Goal: Transaction & Acquisition: Purchase product/service

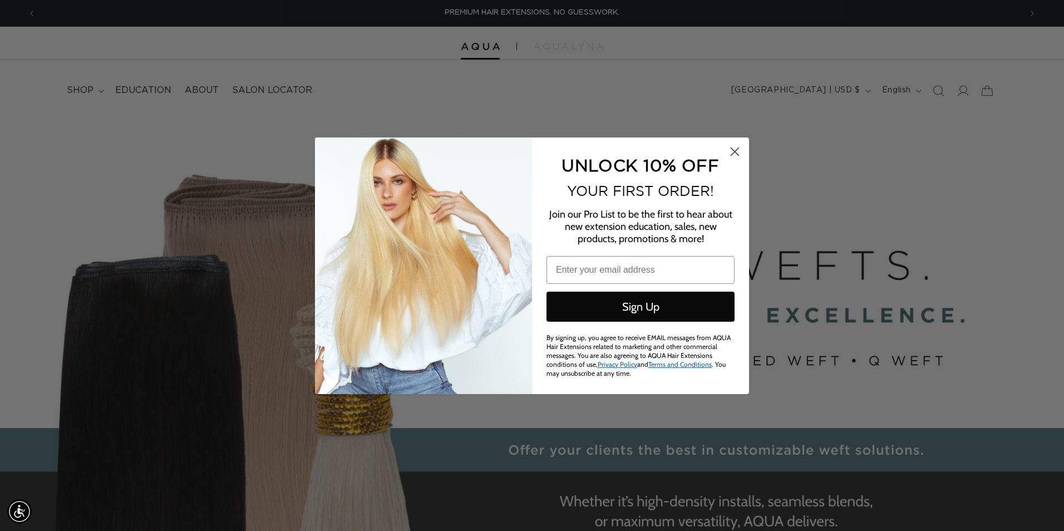
click at [734, 147] on circle "Close dialog" at bounding box center [735, 151] width 18 height 18
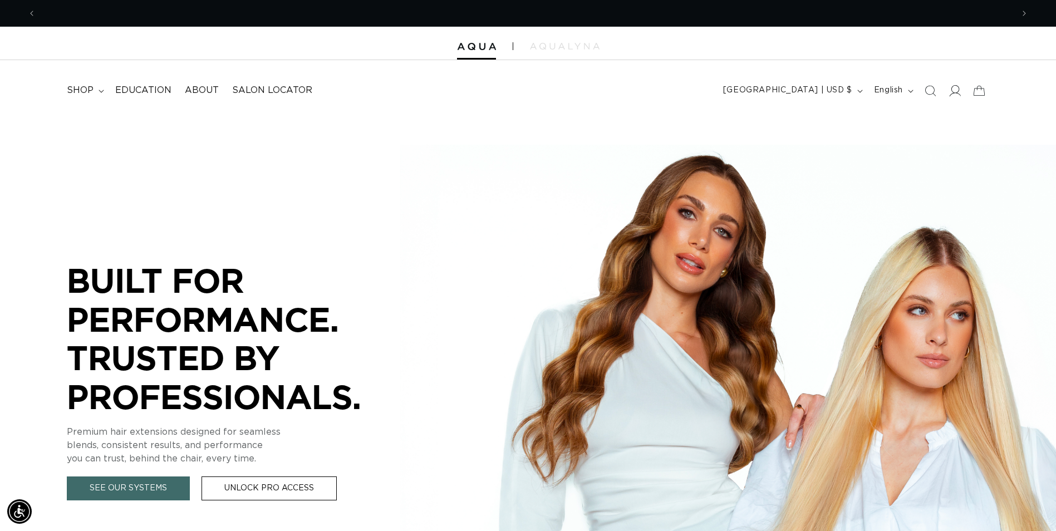
click at [952, 97] on span at bounding box center [954, 90] width 24 height 24
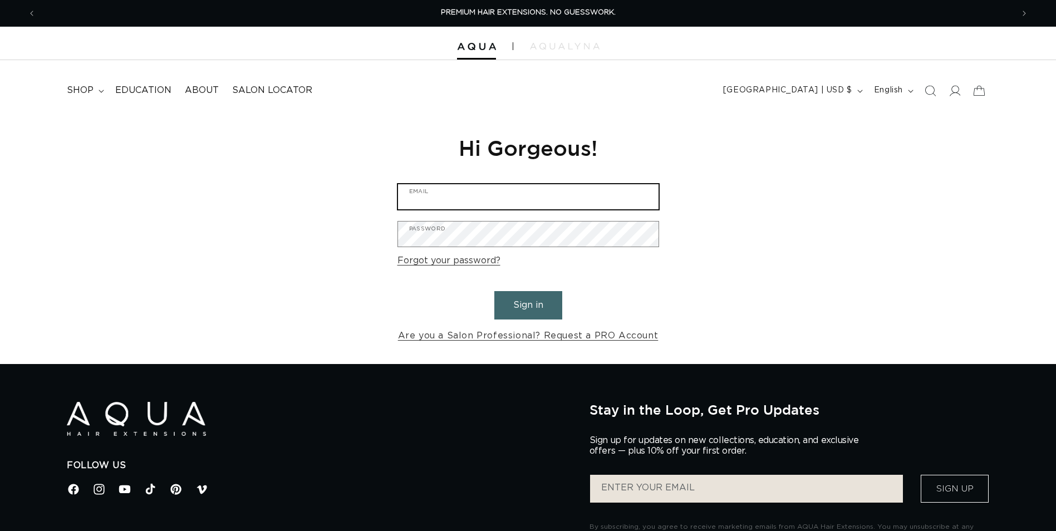
click at [565, 195] on input "Email" at bounding box center [528, 196] width 260 height 25
type input "info@oakandlorelsalon.com"
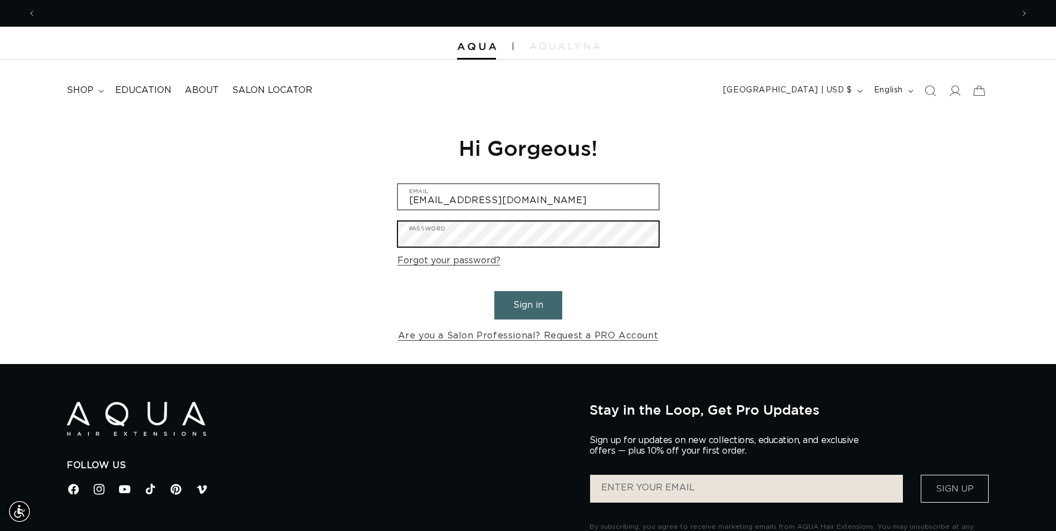
scroll to position [0, 0]
click at [494, 291] on button "Sign in" at bounding box center [528, 305] width 68 height 28
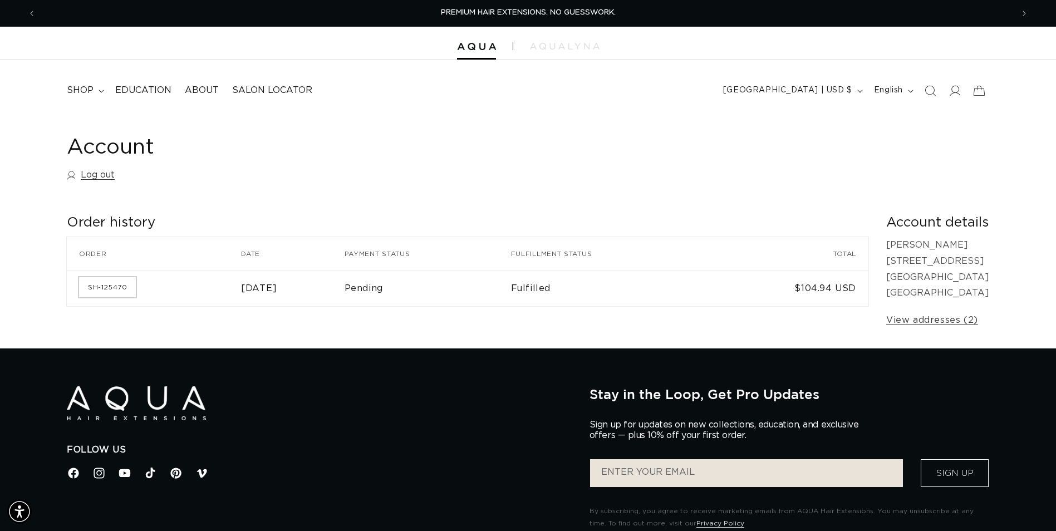
click at [124, 290] on link "SH-125470" at bounding box center [107, 287] width 57 height 20
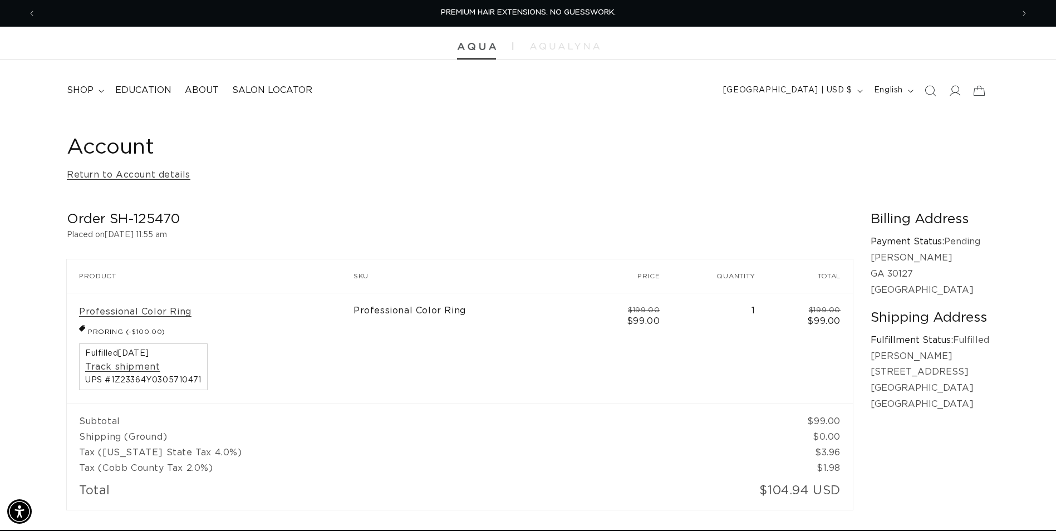
click at [472, 43] on img at bounding box center [476, 47] width 39 height 8
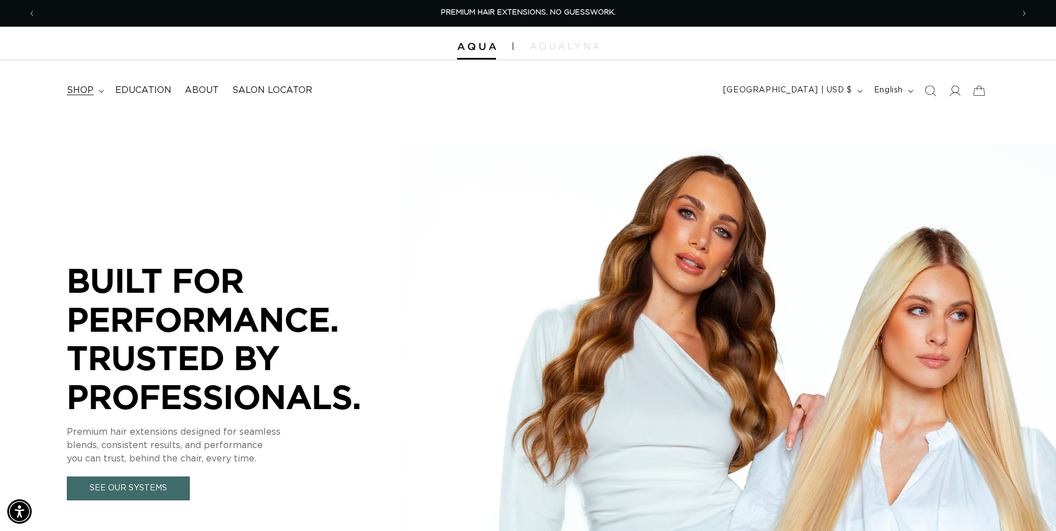
click at [101, 94] on summary "shop" at bounding box center [84, 90] width 48 height 25
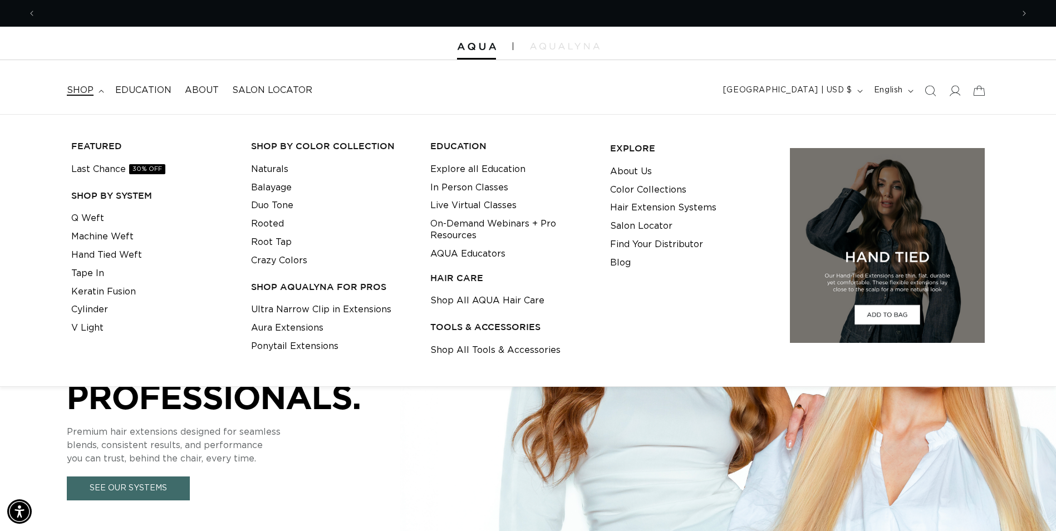
scroll to position [0, 977]
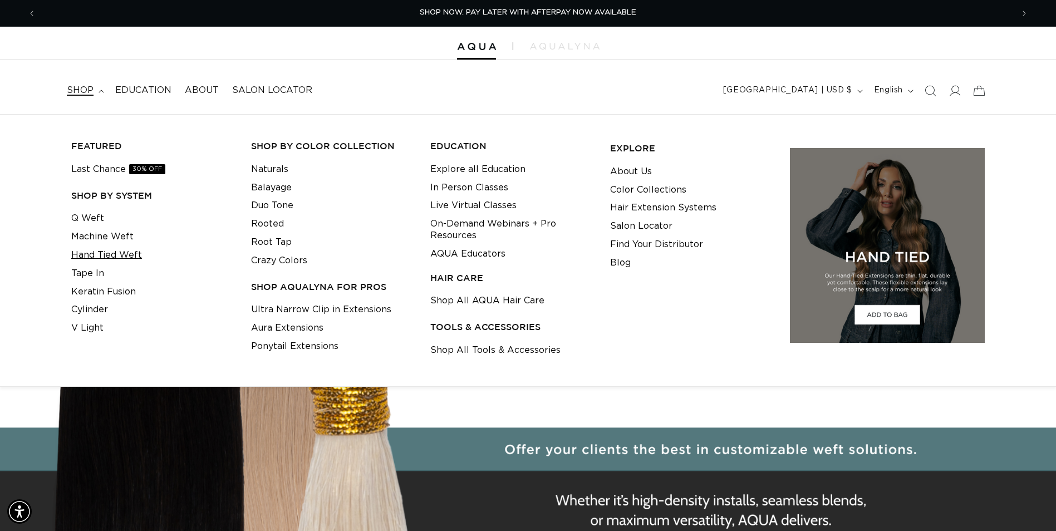
click at [104, 250] on link "Hand Tied Weft" at bounding box center [106, 255] width 71 height 18
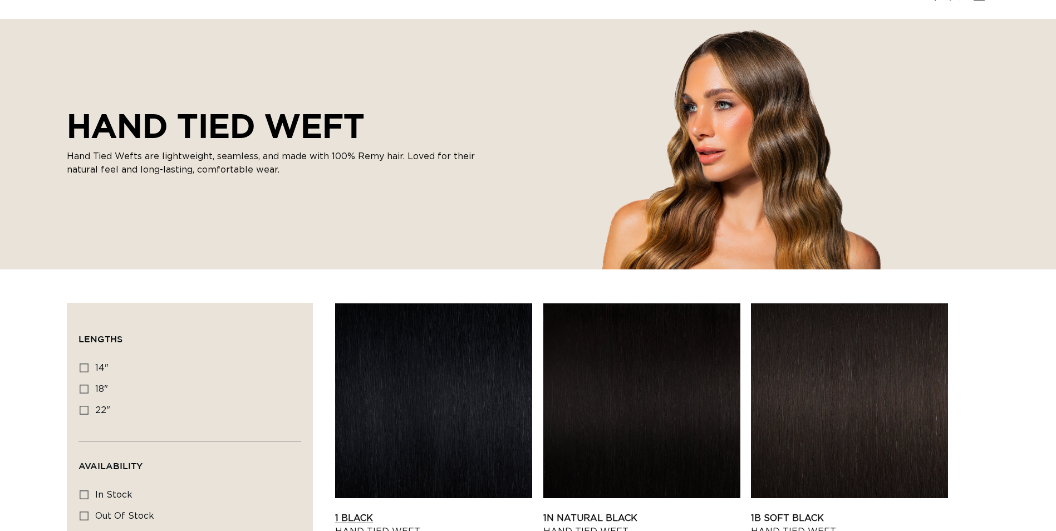
scroll to position [167, 0]
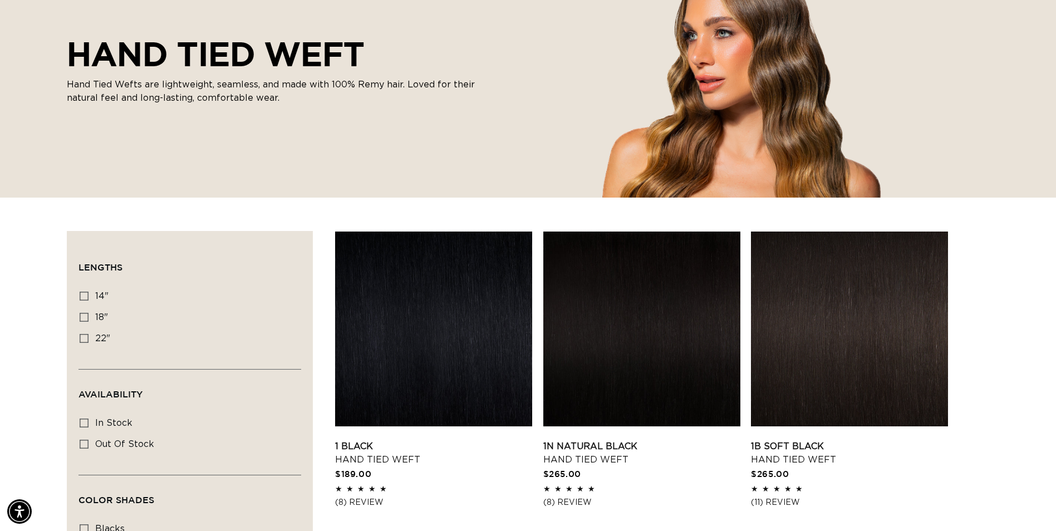
click at [78, 338] on div "Filter: Lengths (0) Lengths 14" 14" (11 products) 18" 18" (35 products) 22" Ava…" at bounding box center [190, 537] width 246 height 613
click at [83, 336] on icon at bounding box center [84, 338] width 9 height 9
click at [83, 336] on input "22" 22" (30 products)" at bounding box center [84, 338] width 9 height 9
checkbox input "true"
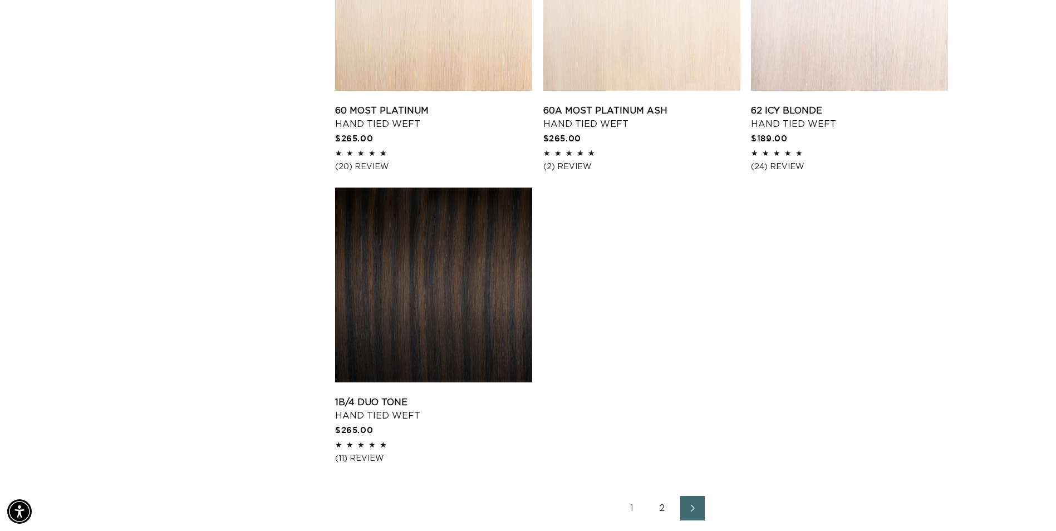
scroll to position [1335, 0]
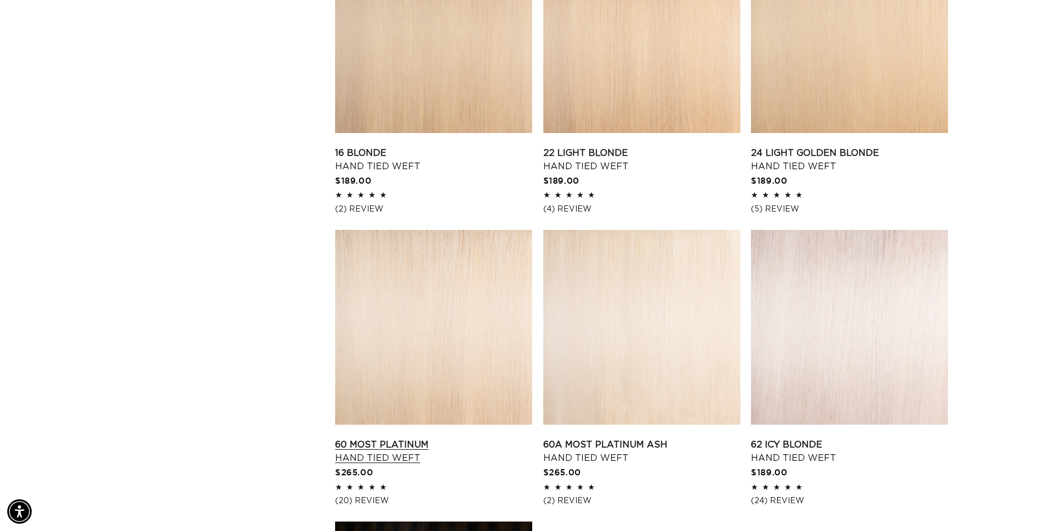
click at [496, 438] on link "60 Most Platinum Hand Tied Weft" at bounding box center [433, 451] width 197 height 27
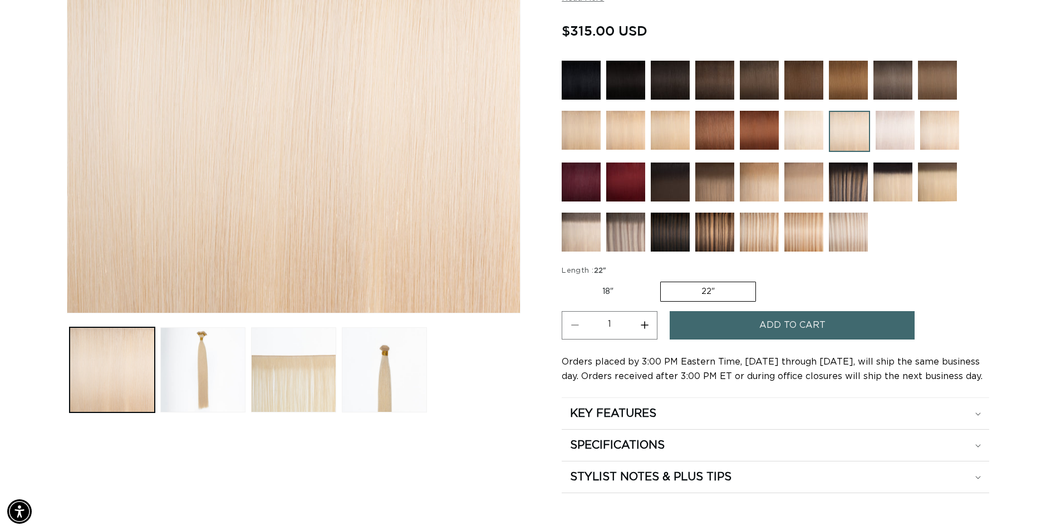
scroll to position [0, 977]
click at [781, 416] on div "KEY FEATURES" at bounding box center [775, 413] width 411 height 14
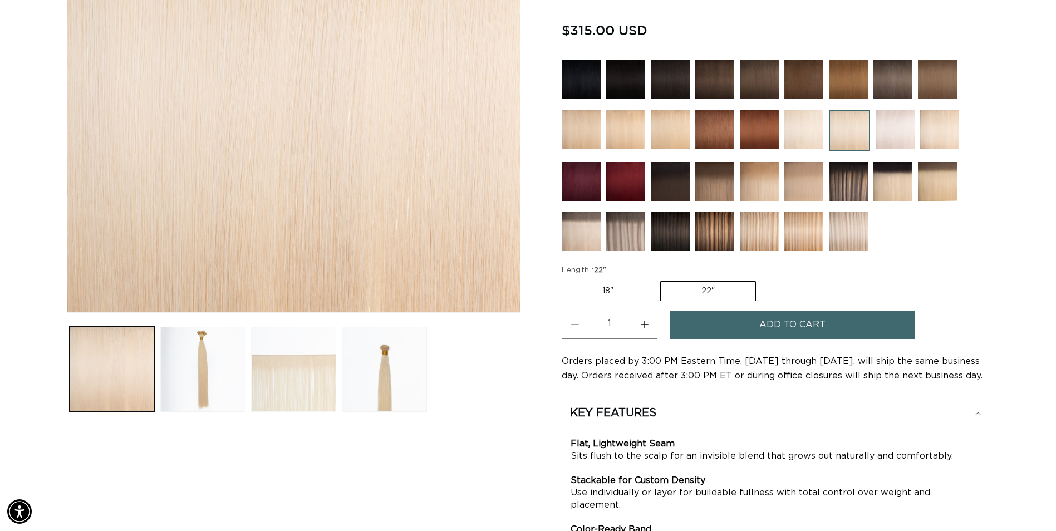
scroll to position [0, 1953]
click at [205, 367] on button "Load image 2 in gallery view" at bounding box center [202, 369] width 85 height 85
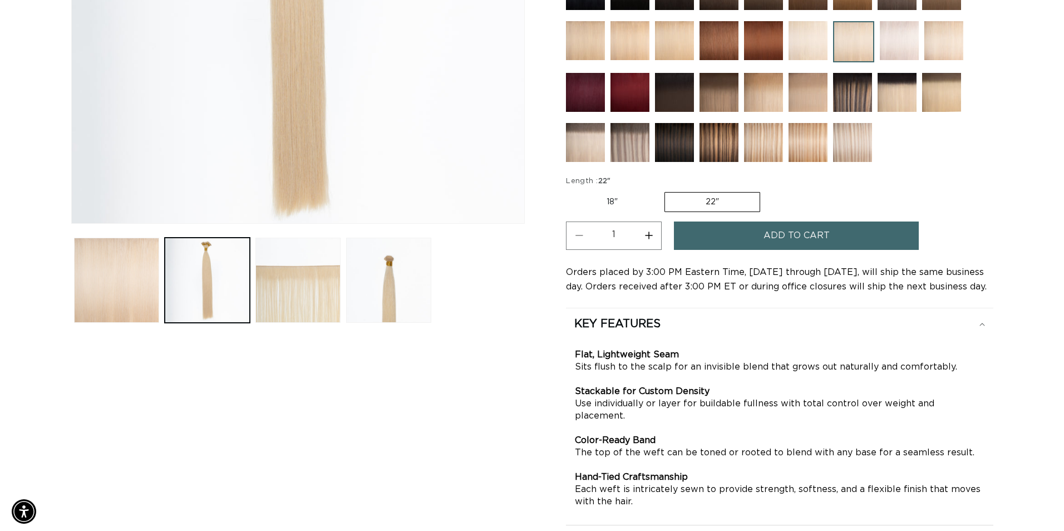
scroll to position [265, 0]
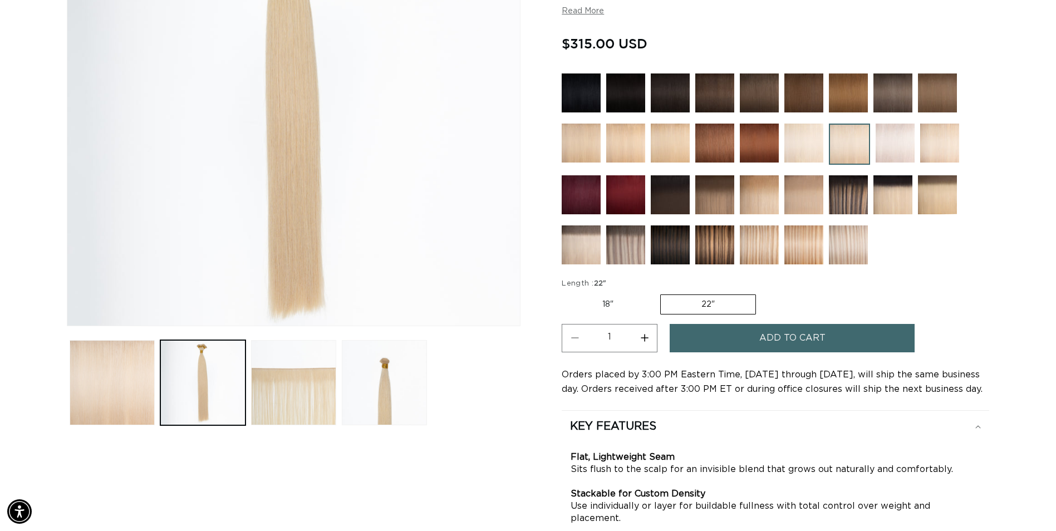
click at [648, 342] on button "Increase quantity for 60 Most Platinum - Hand Tied Weft" at bounding box center [644, 338] width 25 height 28
type input "2"
click at [698, 334] on button "Add to cart" at bounding box center [791, 338] width 245 height 28
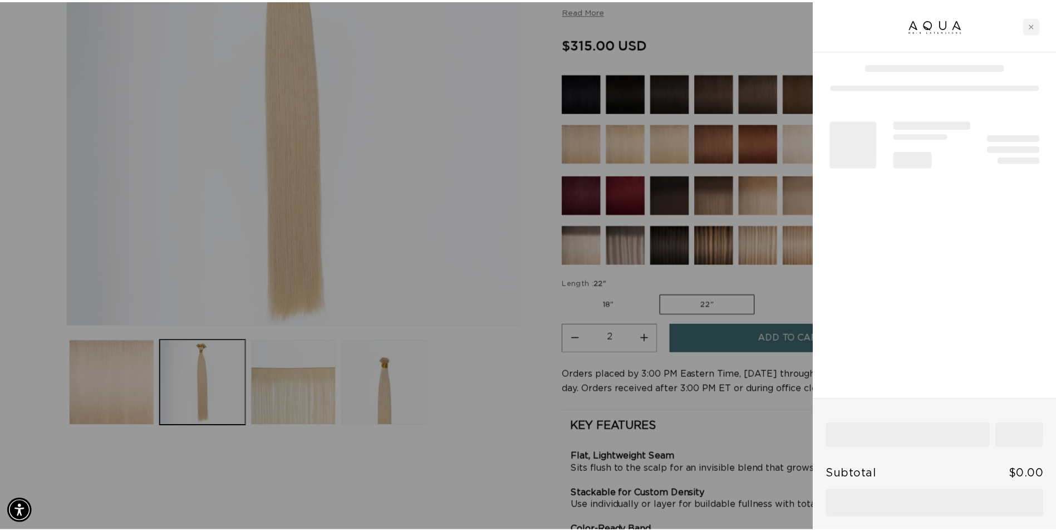
scroll to position [0, 1970]
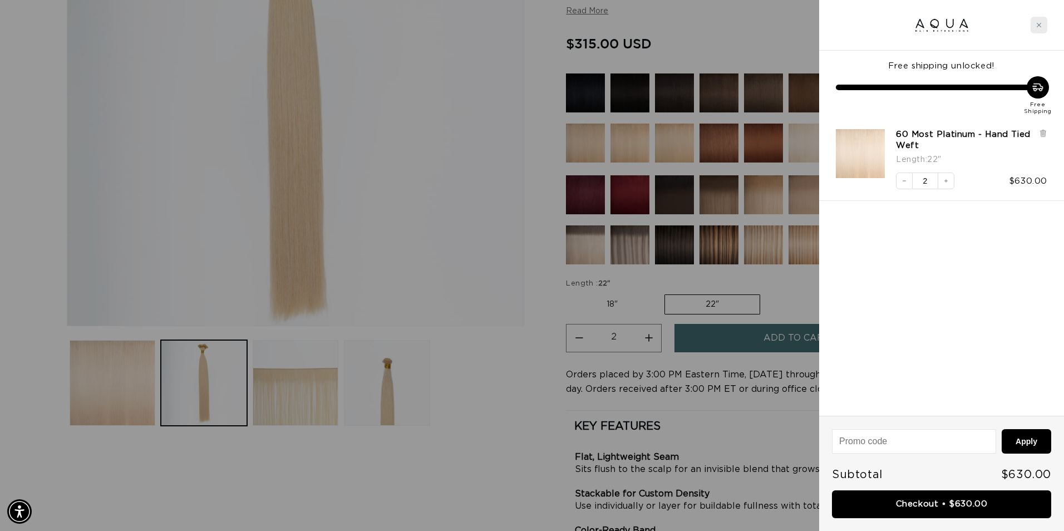
click at [1033, 27] on div "Close cart" at bounding box center [1039, 25] width 17 height 17
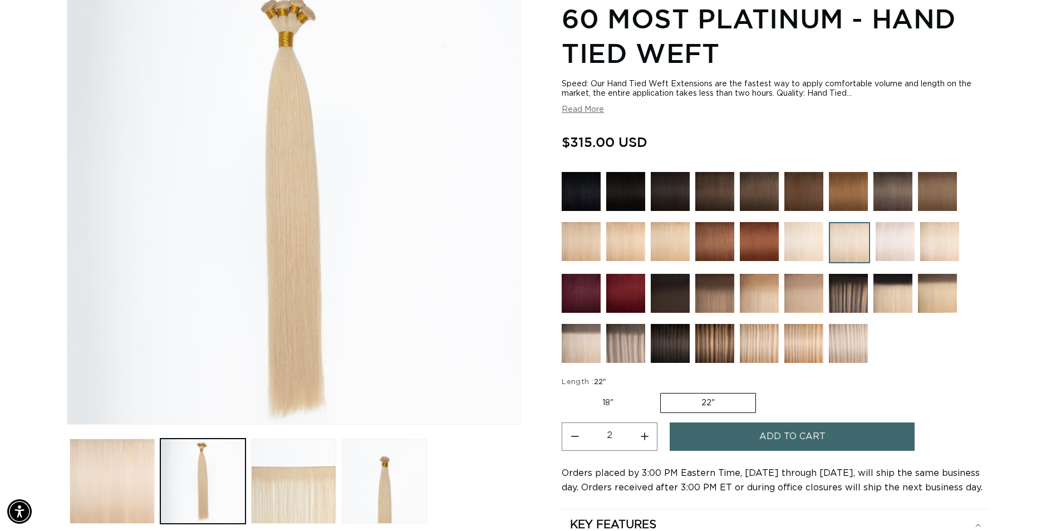
scroll to position [167, 0]
click at [587, 188] on img at bounding box center [580, 190] width 39 height 39
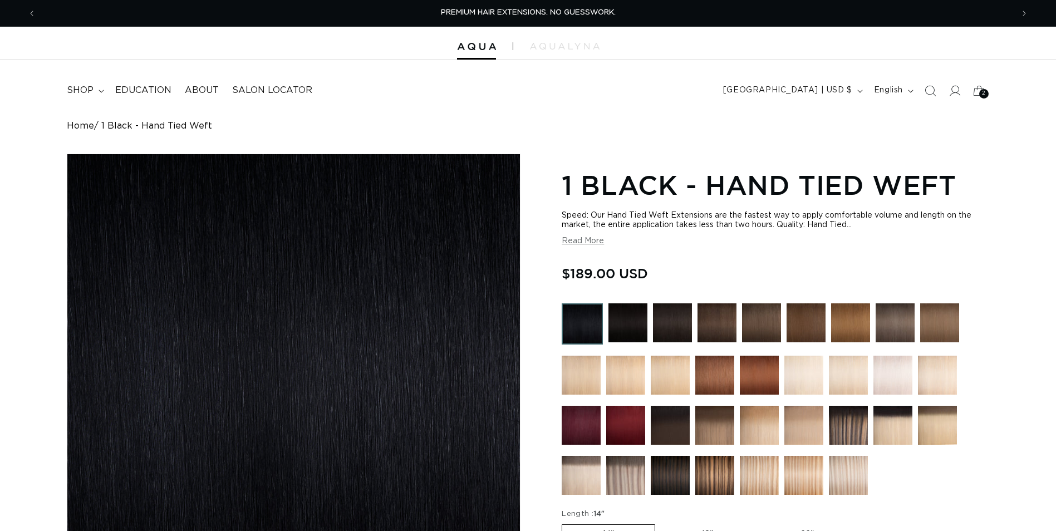
drag, startPoint x: 642, startPoint y: 337, endPoint x: 649, endPoint y: 334, distance: 7.8
click at [642, 337] on img at bounding box center [627, 322] width 39 height 39
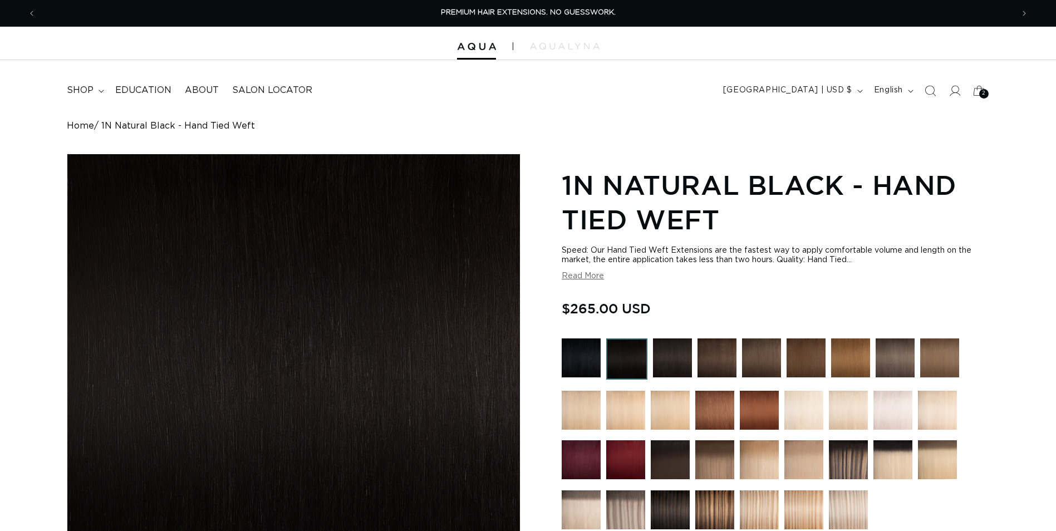
click at [673, 354] on img at bounding box center [672, 357] width 39 height 39
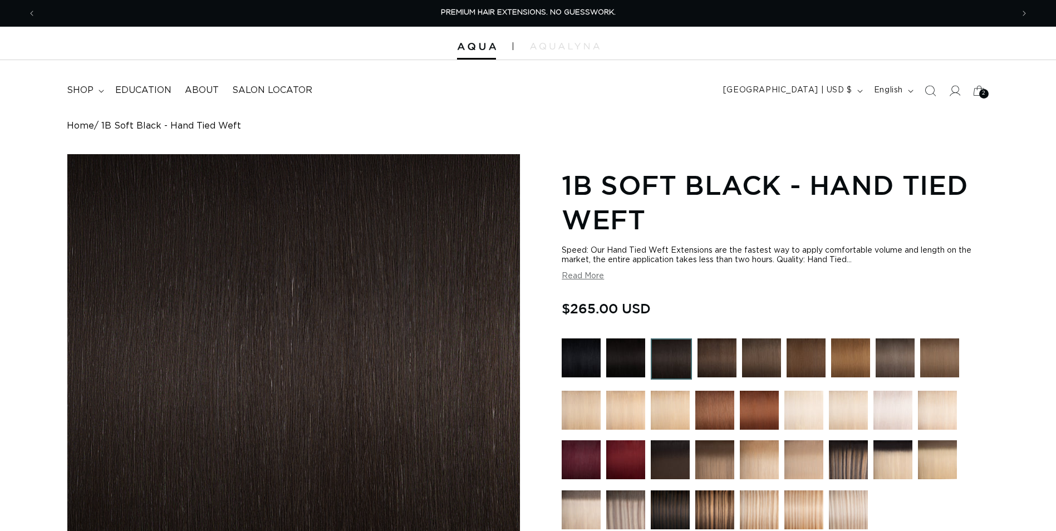
click at [719, 354] on img at bounding box center [716, 357] width 39 height 39
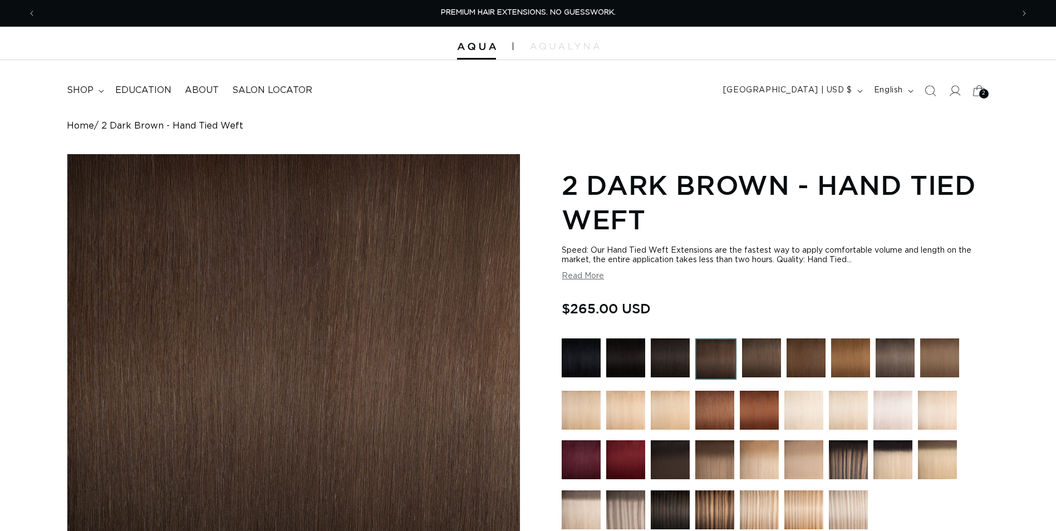
click at [983, 100] on icon at bounding box center [978, 90] width 26 height 26
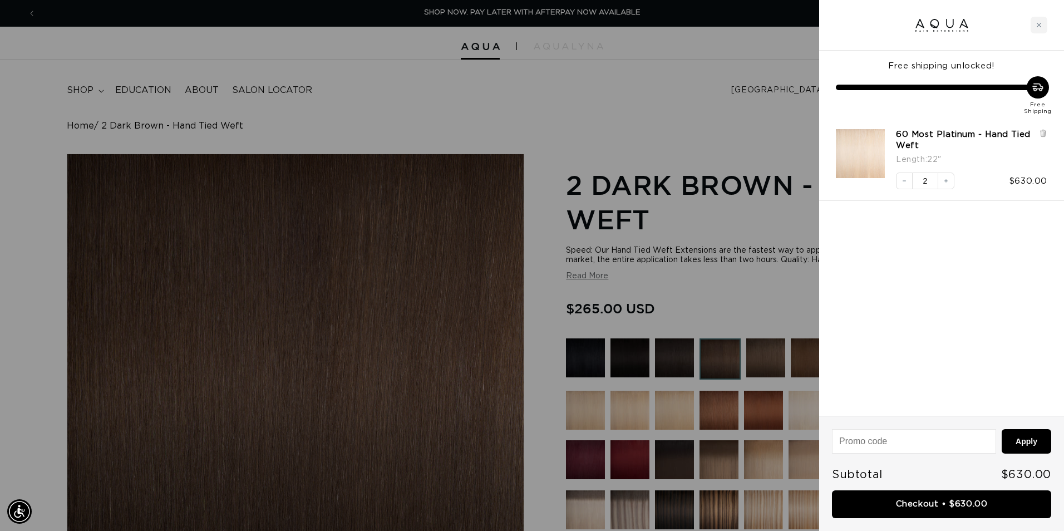
click at [1044, 31] on div "Close cart" at bounding box center [1039, 25] width 17 height 17
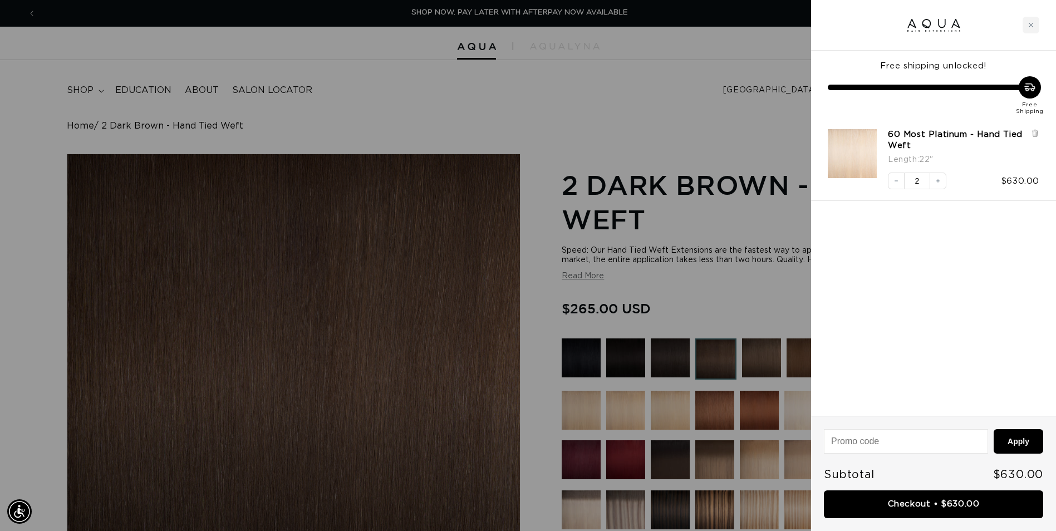
scroll to position [0, 977]
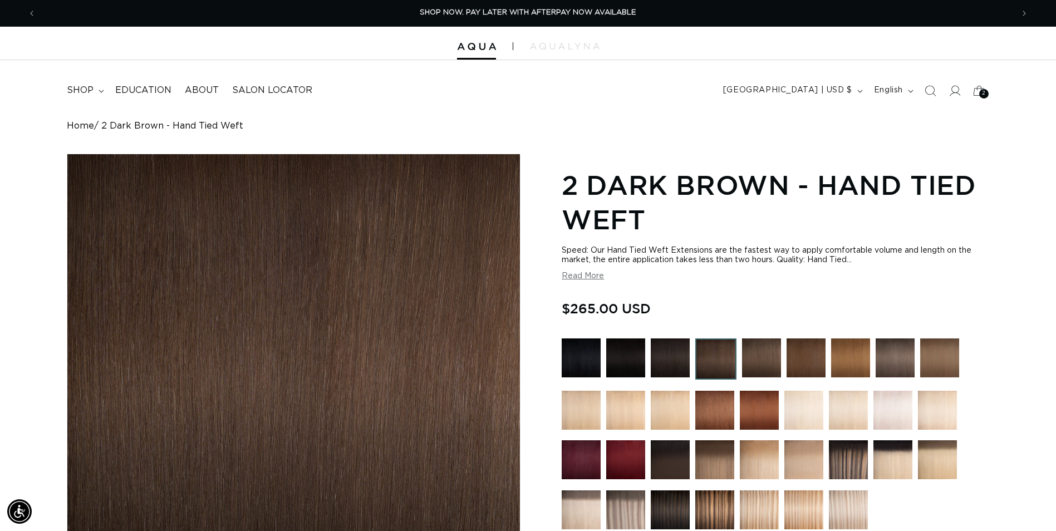
click at [768, 368] on img at bounding box center [761, 357] width 39 height 39
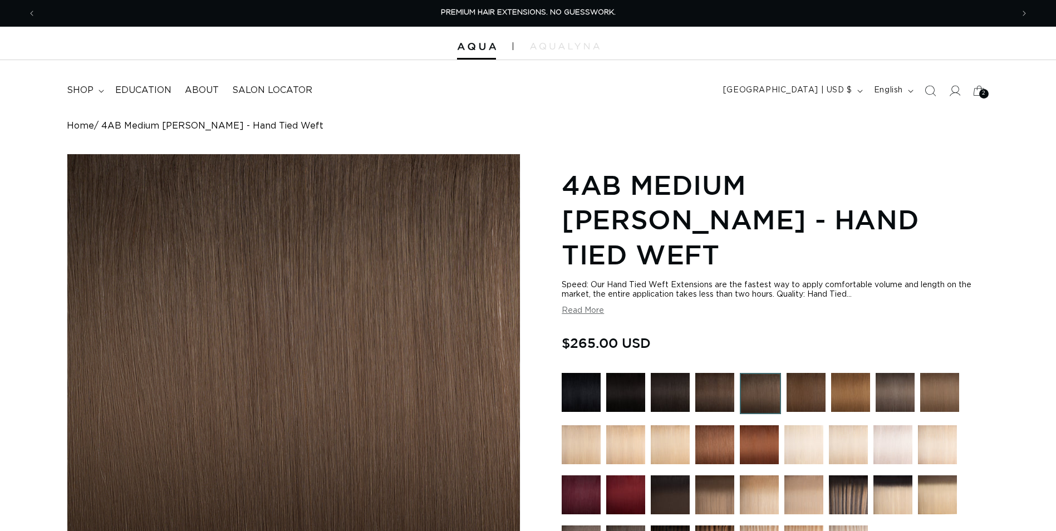
click at [809, 373] on img at bounding box center [805, 392] width 39 height 39
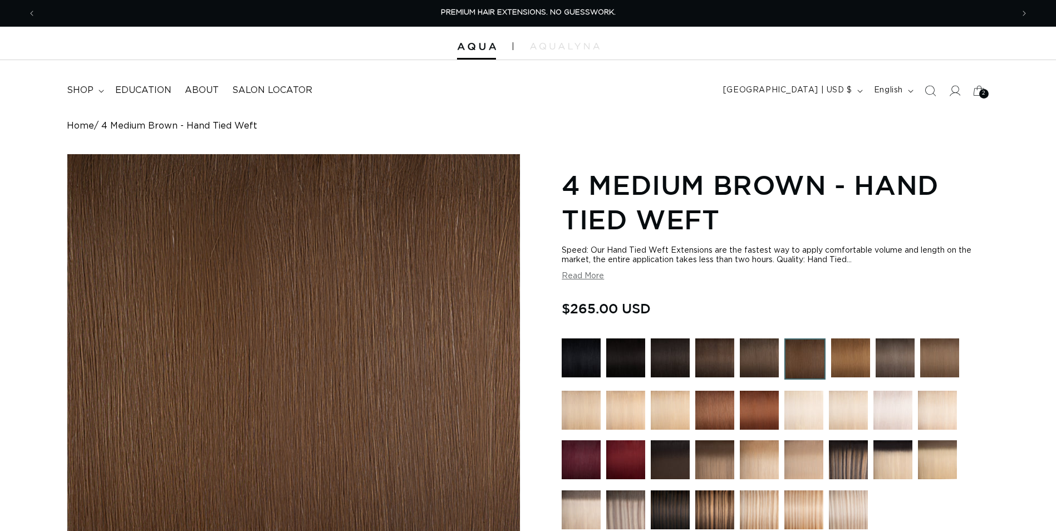
click at [846, 364] on img at bounding box center [850, 357] width 39 height 39
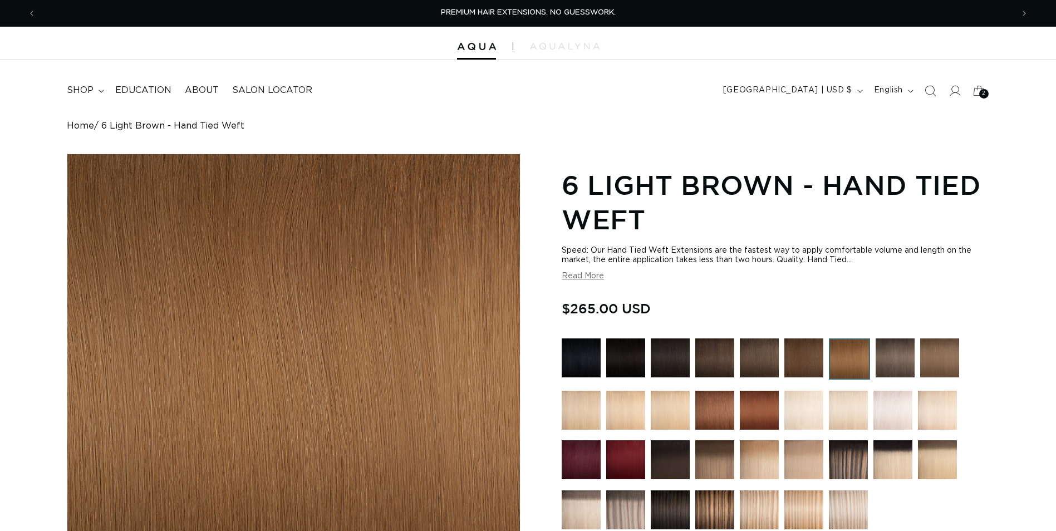
click at [900, 366] on img at bounding box center [894, 357] width 39 height 39
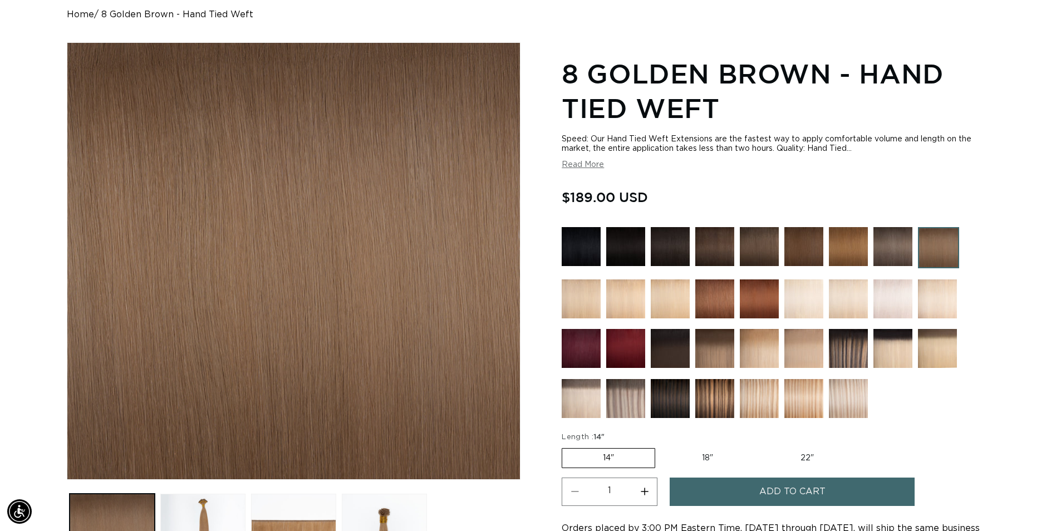
click at [593, 306] on img at bounding box center [580, 298] width 39 height 39
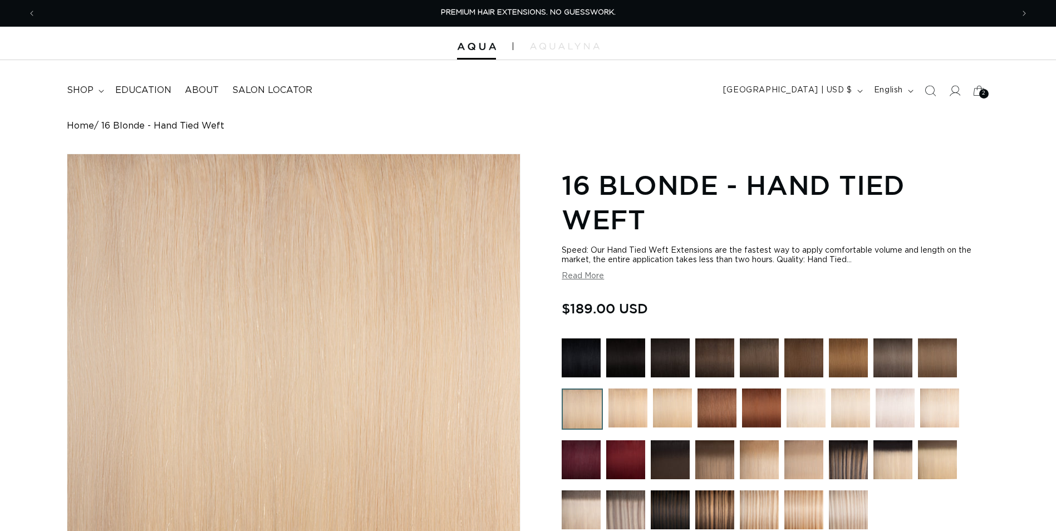
click at [809, 452] on img at bounding box center [803, 459] width 39 height 39
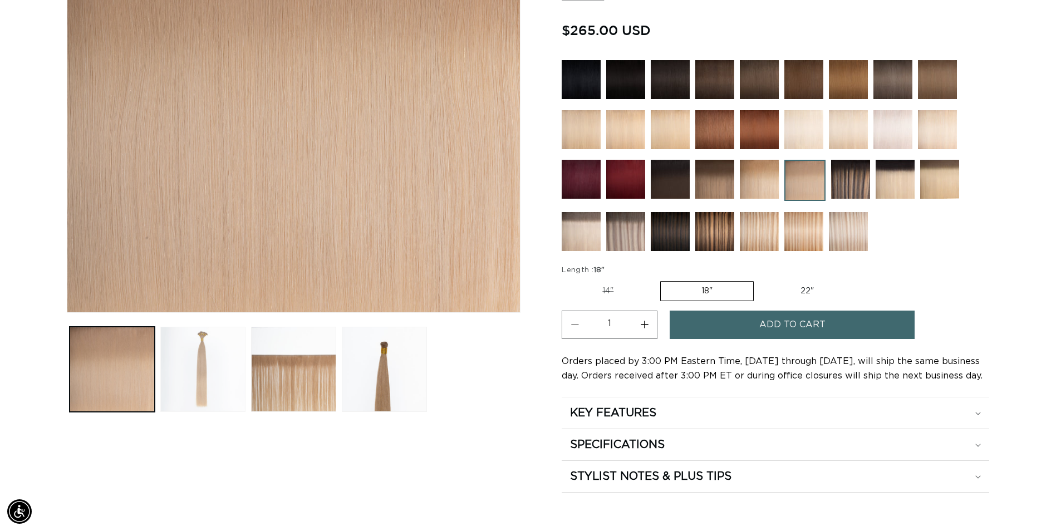
click at [211, 361] on button "Load image 2 in gallery view" at bounding box center [202, 369] width 85 height 85
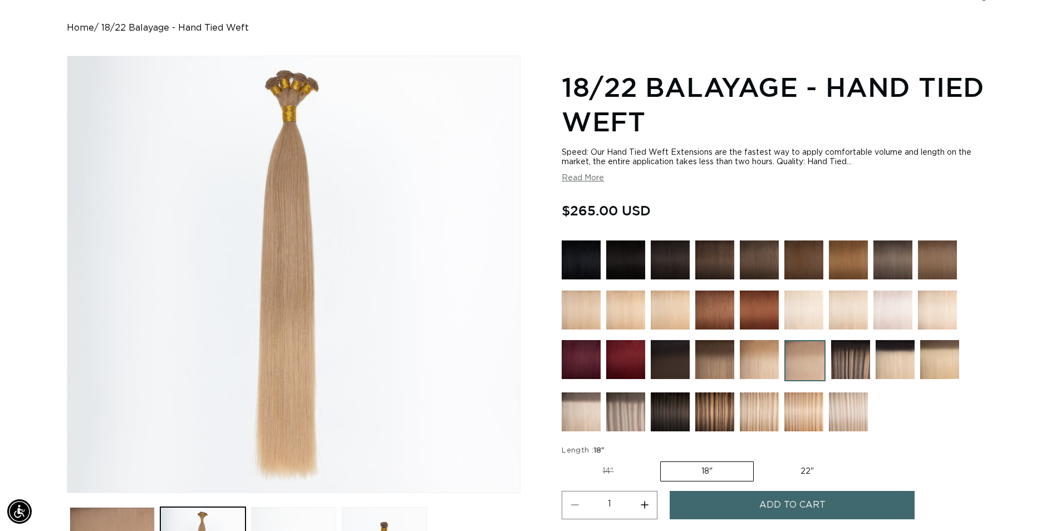
scroll to position [0, 977]
click at [868, 176] on div "Speed: Our Hand Tied Weft Extensions are the fastest way to apply comfortable v…" at bounding box center [774, 165] width 427 height 35
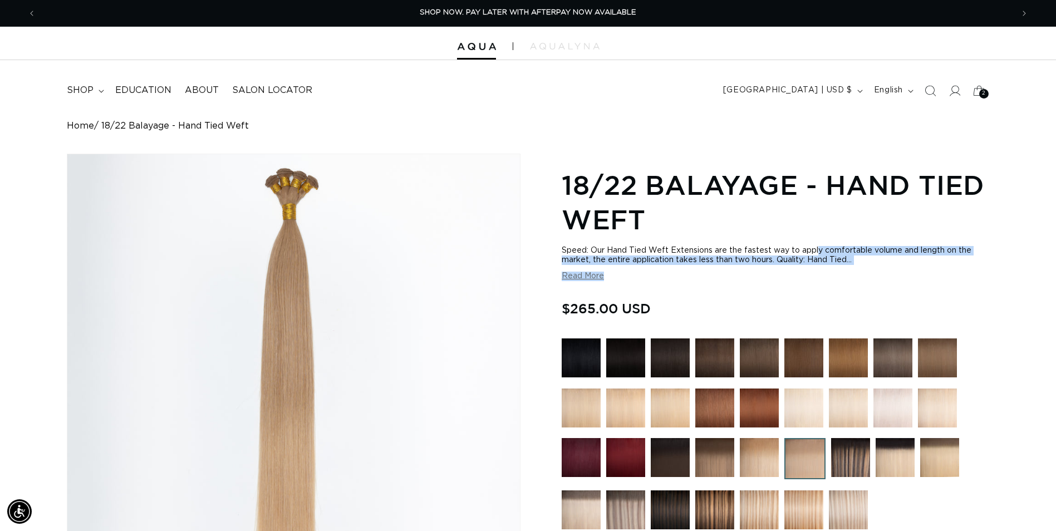
drag, startPoint x: 926, startPoint y: 278, endPoint x: 723, endPoint y: 255, distance: 204.4
click at [723, 255] on div "Speed: Our Hand Tied Weft Extensions are the fastest way to apply comfortable v…" at bounding box center [774, 263] width 427 height 35
drag, startPoint x: 723, startPoint y: 255, endPoint x: 933, endPoint y: 156, distance: 232.0
click at [894, 204] on h1 "18/22 Balayage - Hand Tied Weft" at bounding box center [774, 202] width 427 height 70
click at [970, 88] on icon at bounding box center [979, 90] width 24 height 24
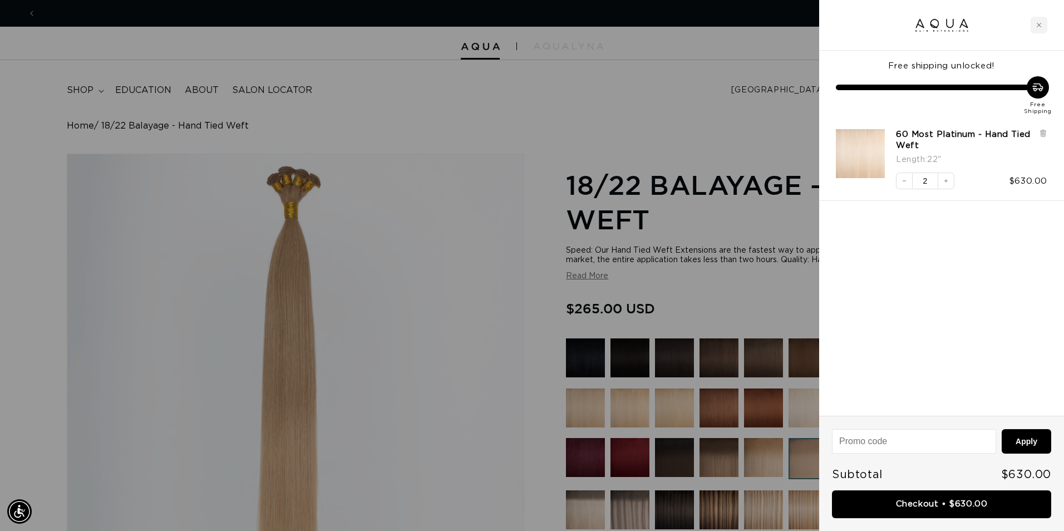
scroll to position [0, 0]
drag, startPoint x: 995, startPoint y: 188, endPoint x: 1053, endPoint y: 200, distance: 59.1
click at [1053, 200] on div "60 Most Platinum - Hand Tied Weft Length : 22" Decrease quantity 2 Increase qua…" at bounding box center [941, 159] width 245 height 83
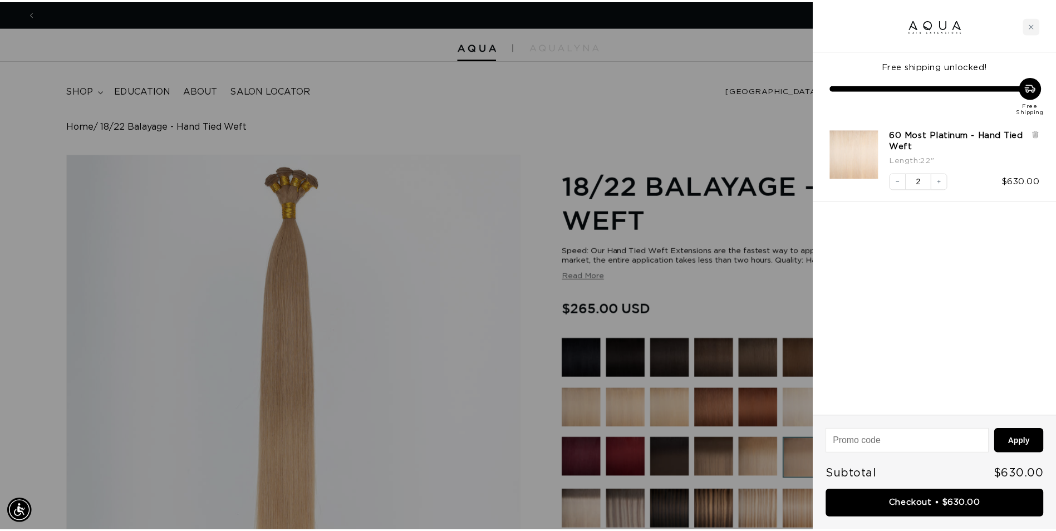
scroll to position [0, 985]
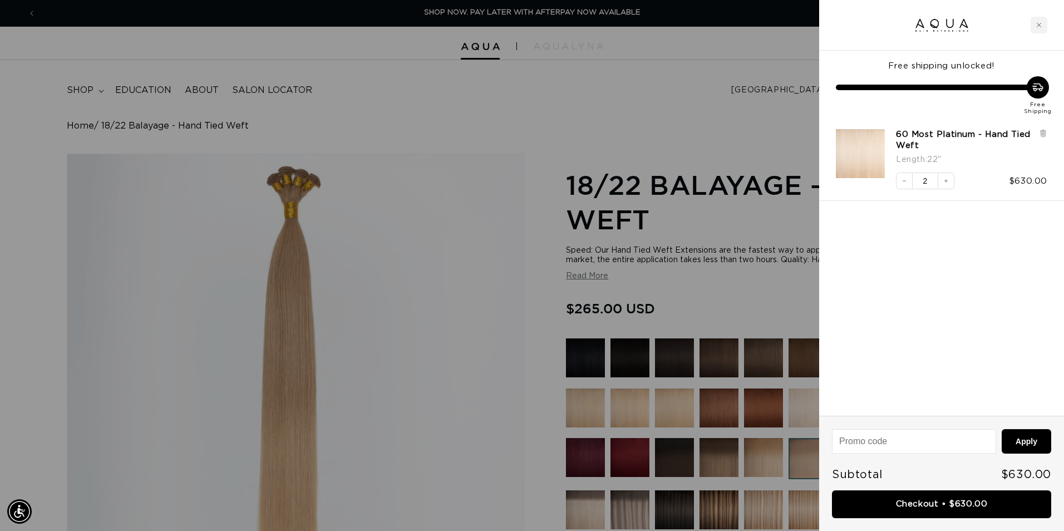
drag, startPoint x: 1053, startPoint y: 200, endPoint x: 1018, endPoint y: 290, distance: 97.4
click at [1018, 290] on div "Free shipping unlocked! Free Shipping 60 Most Platinum - Hand Tied Weft Length …" at bounding box center [941, 233] width 245 height 365
click at [1041, 31] on div "Close cart" at bounding box center [1039, 25] width 17 height 17
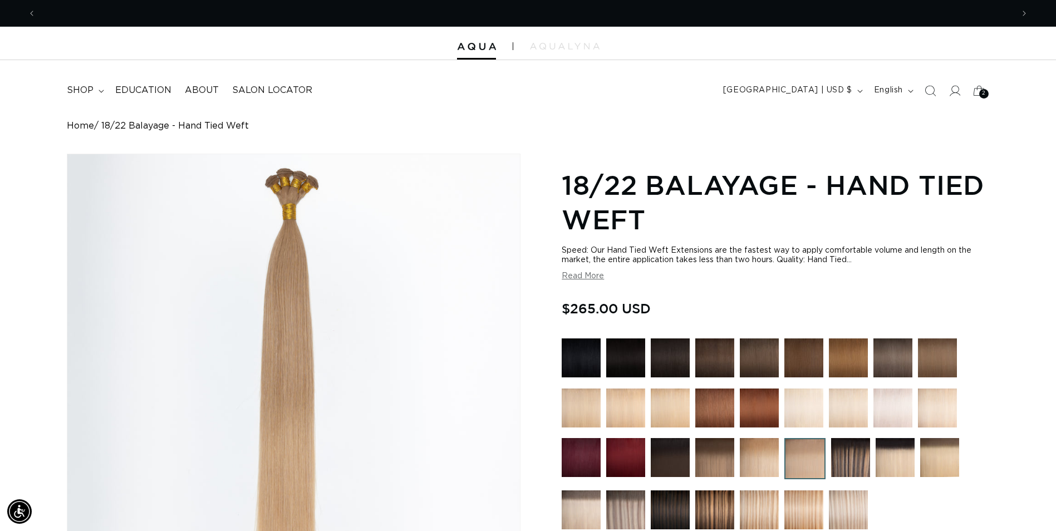
scroll to position [0, 0]
drag, startPoint x: 679, startPoint y: 297, endPoint x: 556, endPoint y: 234, distance: 137.9
click at [556, 234] on div "Image 2 is now available in gallery view Skip to product information Open media…" at bounding box center [528, 462] width 922 height 617
click at [843, 269] on div "Speed: Our Hand Tied Weft Extensions are the fastest way to apply comfortable v…" at bounding box center [774, 263] width 427 height 35
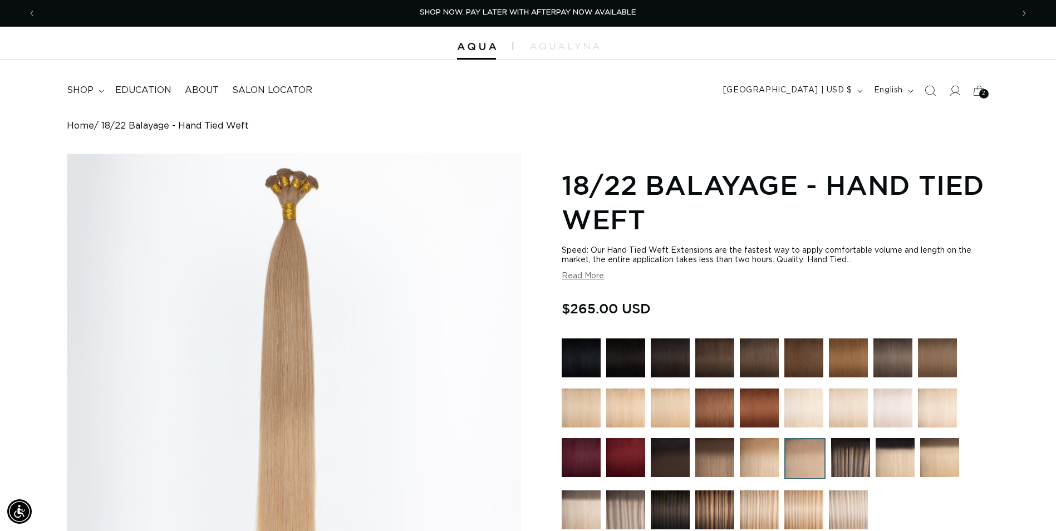
drag, startPoint x: 864, startPoint y: 261, endPoint x: 586, endPoint y: 254, distance: 277.8
click at [586, 254] on div "Speed: Our Hand Tied Weft Extensions are the fastest way to apply comfortable v…" at bounding box center [774, 255] width 427 height 19
click at [728, 285] on section "18/22 Balayage - Hand Tied Weft Speed: Our Hand Tied Weft Extensions are the fa…" at bounding box center [774, 467] width 427 height 605
click at [982, 96] on span "2" at bounding box center [984, 93] width 4 height 9
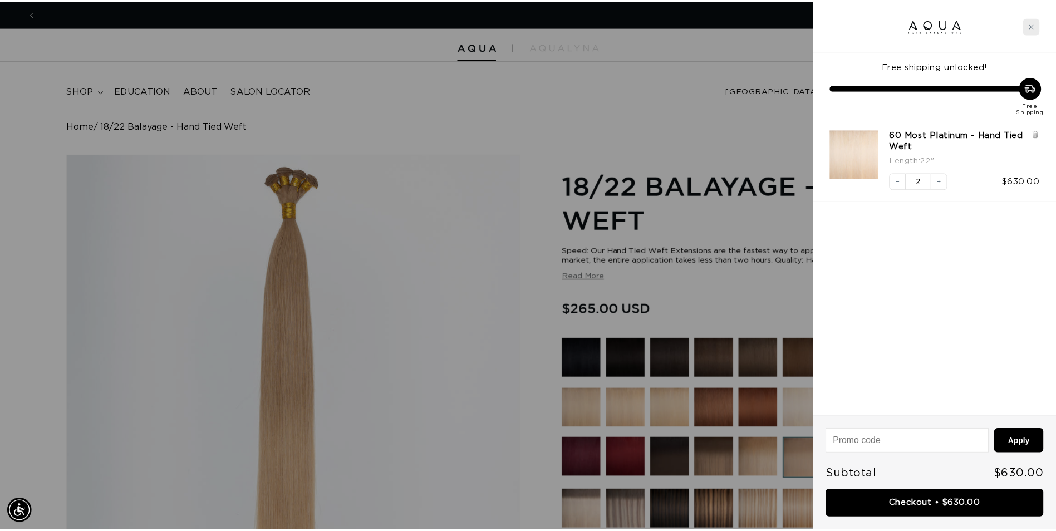
scroll to position [0, 985]
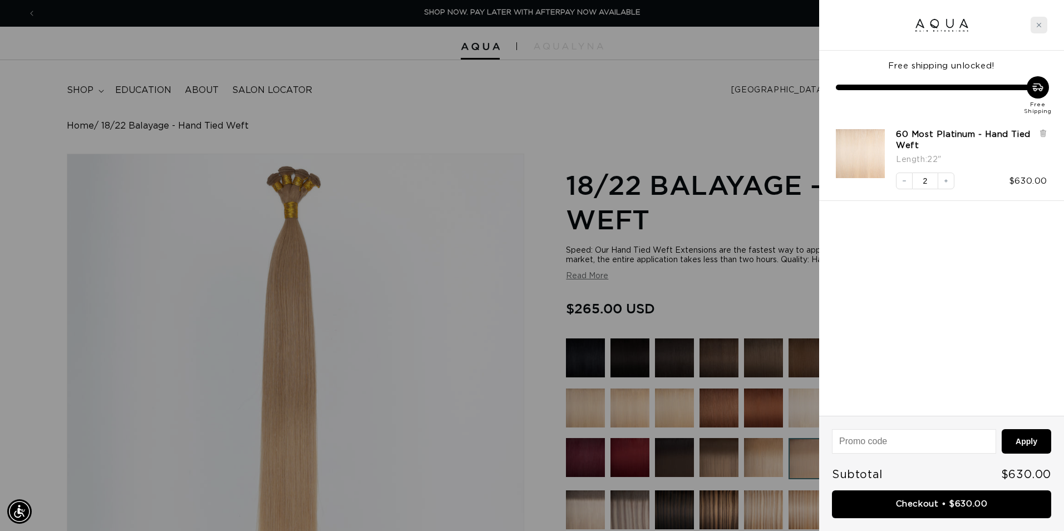
click at [1039, 28] on div "Close cart" at bounding box center [1039, 25] width 17 height 17
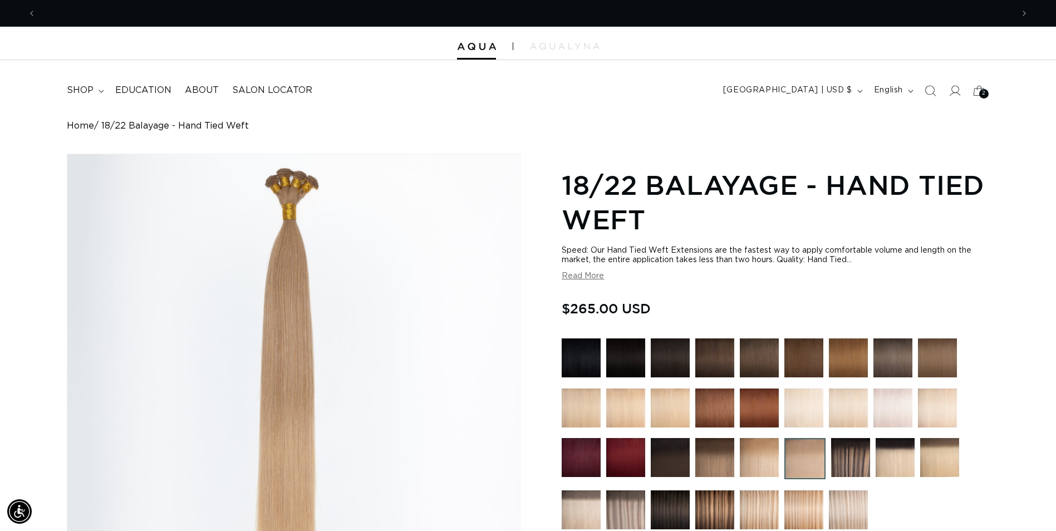
scroll to position [0, 1953]
click at [1020, 159] on div "Home 18/22 Balayage - Hand Tied Weft Image 2 is now available in gallery view S…" at bounding box center [528, 445] width 1056 height 649
